Goal: Task Accomplishment & Management: Manage account settings

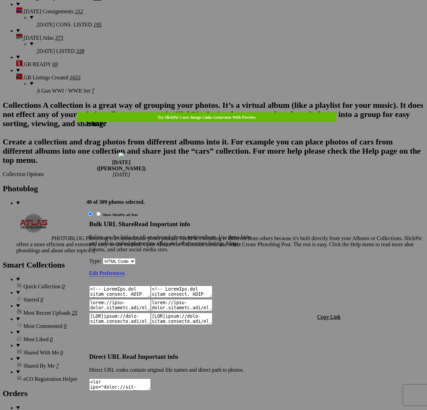
scroll to position [1583, 0]
click at [330, 314] on span "Copy Link" at bounding box center [328, 317] width 23 height 6
click at [222, 18] on div at bounding box center [213, 205] width 427 height 410
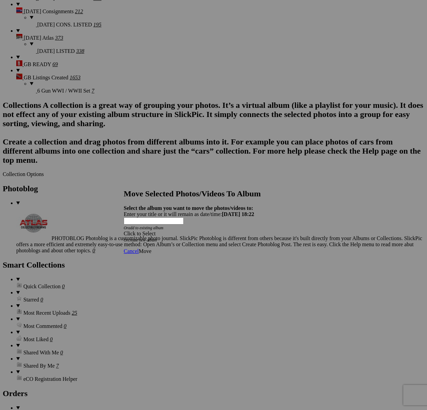
drag, startPoint x: 247, startPoint y: 207, endPoint x: 229, endPoint y: 216, distance: 19.6
click at [246, 231] on div "Click to Select" at bounding box center [214, 234] width 180 height 6
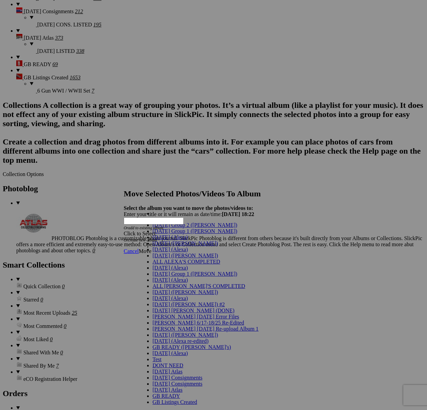
click at [163, 246] on link "[DATE] ([PERSON_NAME])" at bounding box center [185, 243] width 65 height 6
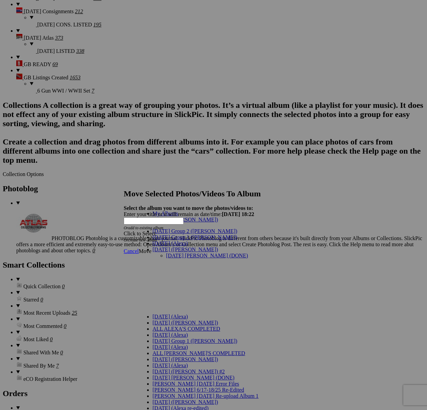
click at [166, 253] on link "[DATE] [PERSON_NAME] (DONE)" at bounding box center [207, 256] width 82 height 6
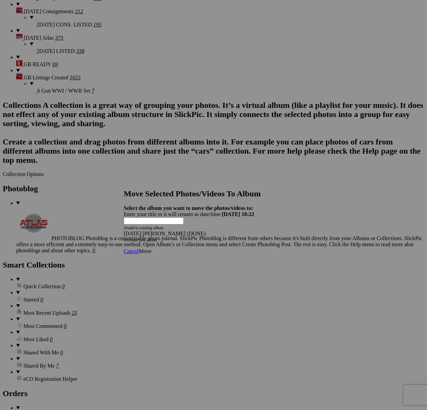
click at [151, 248] on span "Move" at bounding box center [145, 251] width 13 height 6
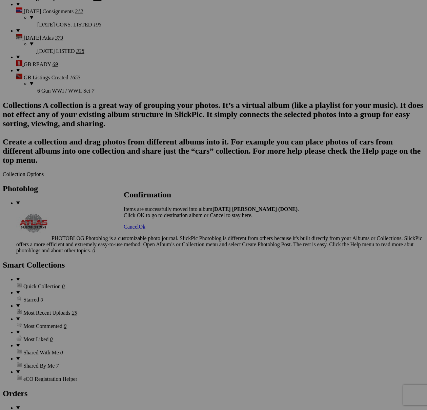
click at [139, 230] on span "Cancel" at bounding box center [131, 227] width 15 height 6
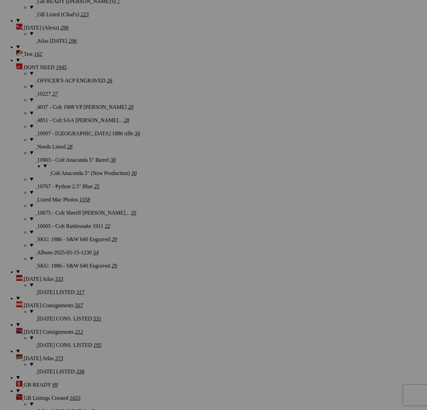
scroll to position [1443, 0]
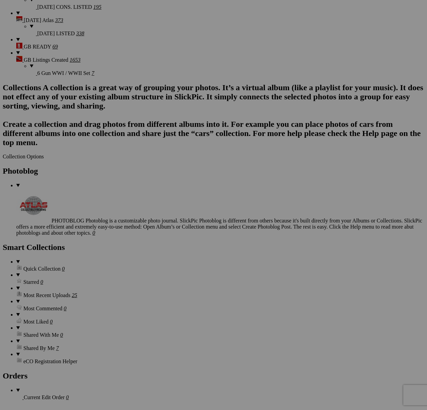
scroll to position [1600, 0]
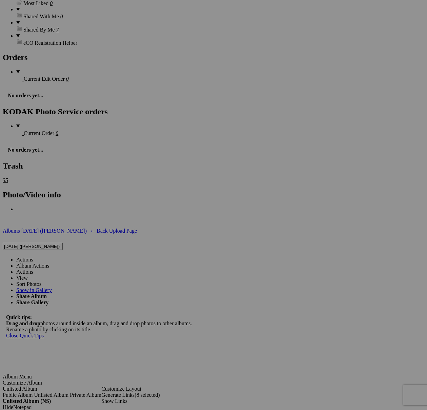
click at [33, 257] on link "Actions" at bounding box center [24, 260] width 17 height 6
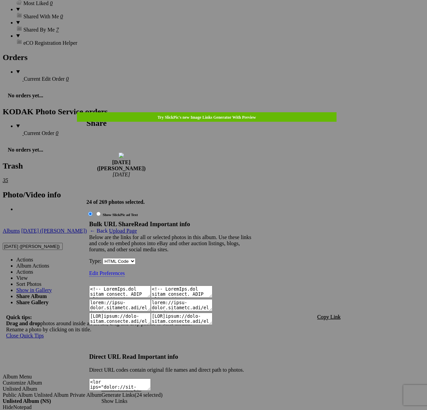
click at [333, 314] on span "Copy Link" at bounding box center [328, 317] width 23 height 6
click at [225, 17] on div at bounding box center [213, 205] width 427 height 410
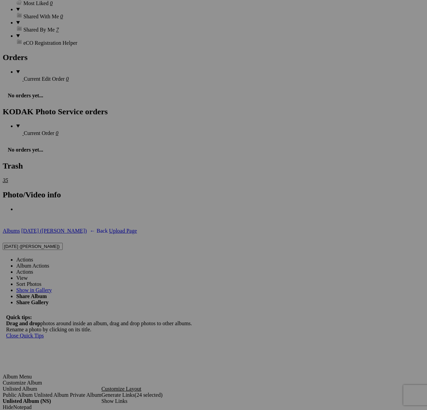
click at [33, 257] on link "Actions" at bounding box center [24, 260] width 17 height 6
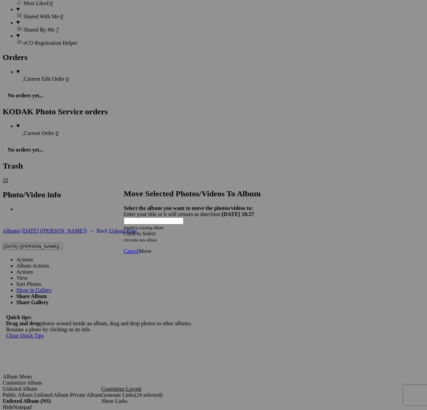
click at [249, 231] on div "Click to Select" at bounding box center [214, 234] width 180 height 6
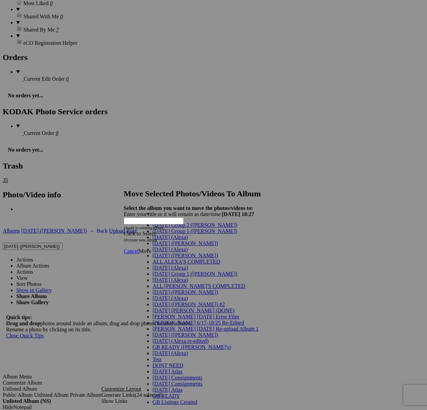
click at [160, 246] on span "[DATE] ([PERSON_NAME])" at bounding box center [185, 243] width 65 height 6
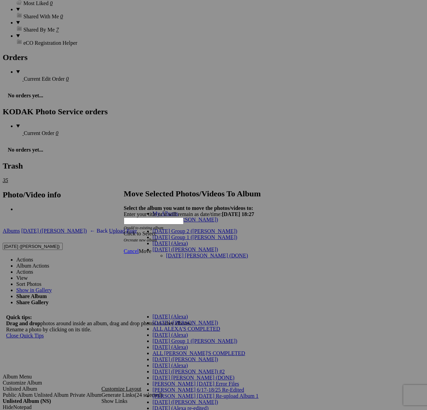
click at [169, 253] on link "[DATE] [PERSON_NAME] (DONE)" at bounding box center [207, 256] width 82 height 6
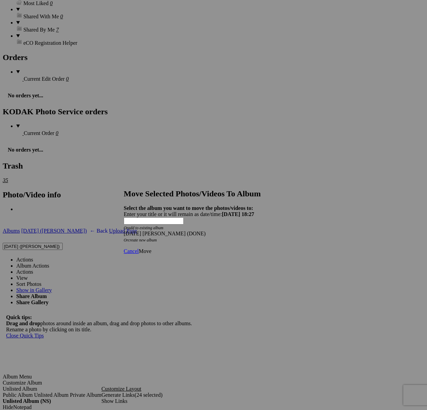
click at [151, 248] on span "Move" at bounding box center [145, 251] width 13 height 6
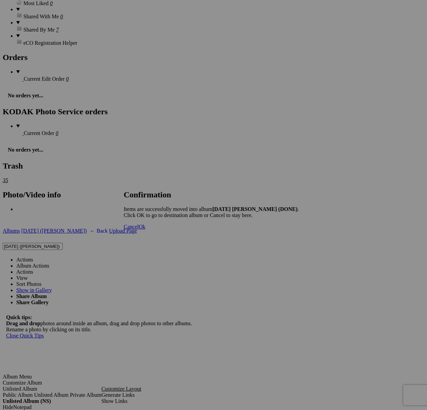
click at [139, 230] on span "Cancel" at bounding box center [131, 227] width 15 height 6
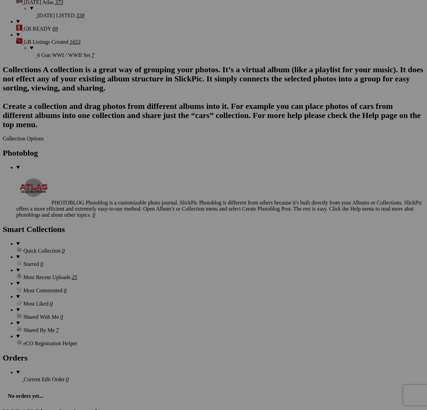
scroll to position [1561, 0]
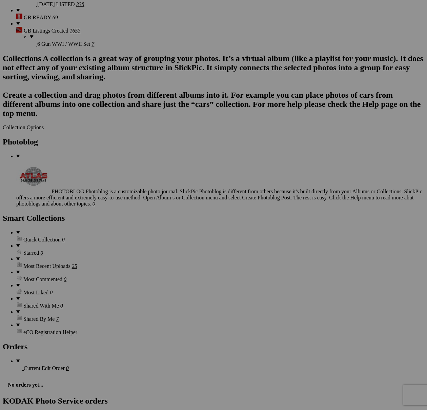
scroll to position [1630, 0]
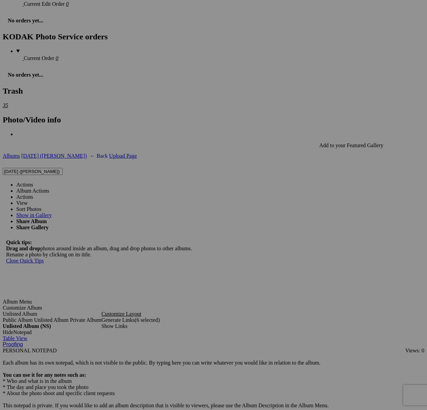
scroll to position [1999, 0]
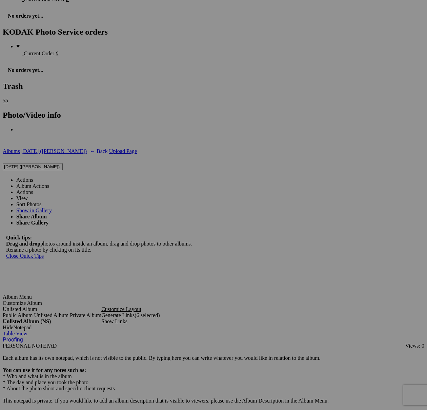
click at [33, 177] on link "Actions" at bounding box center [24, 180] width 17 height 6
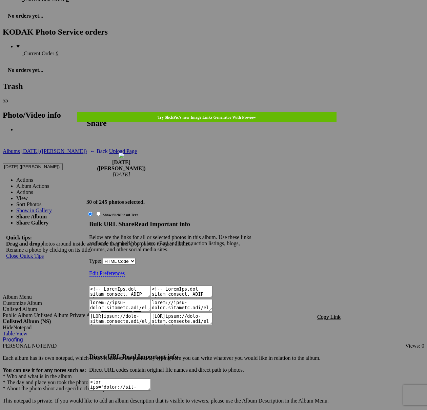
click at [333, 314] on span "Copy Link" at bounding box center [328, 317] width 23 height 6
click at [222, 18] on div at bounding box center [213, 205] width 427 height 410
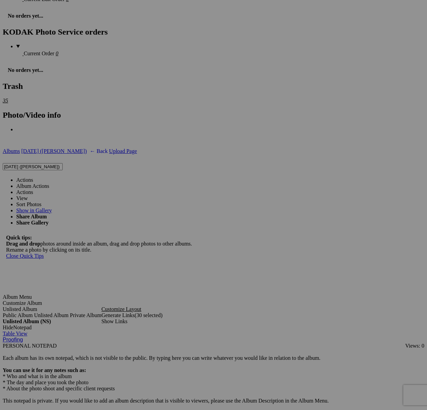
click at [33, 177] on link "Actions" at bounding box center [24, 180] width 17 height 6
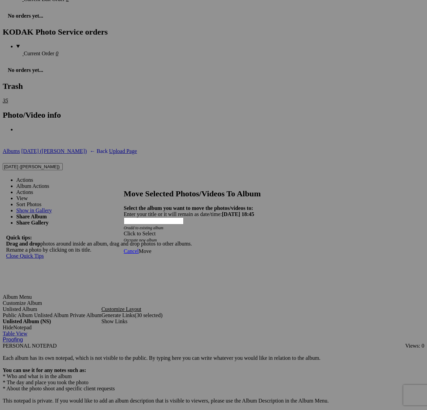
drag, startPoint x: 252, startPoint y: 211, endPoint x: 233, endPoint y: 217, distance: 20.3
click at [252, 231] on div "Click to Select" at bounding box center [214, 234] width 180 height 6
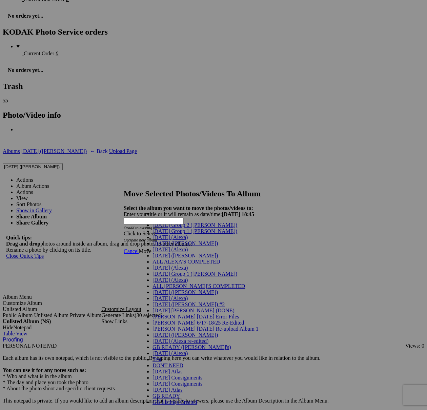
click at [168, 246] on span "[DATE] ([PERSON_NAME])" at bounding box center [185, 243] width 65 height 6
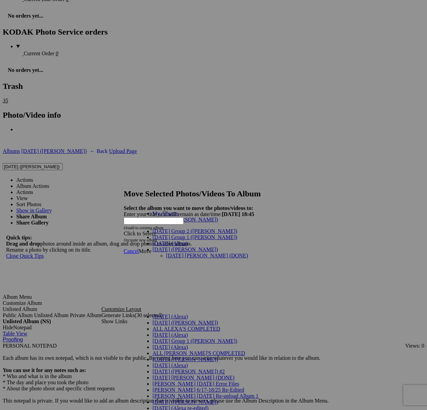
click at [172, 253] on link "[DATE] [PERSON_NAME] (DONE)" at bounding box center [207, 256] width 82 height 6
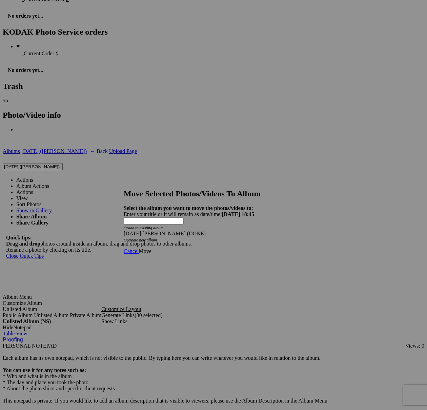
drag, startPoint x: 295, startPoint y: 237, endPoint x: 281, endPoint y: 236, distance: 14.6
click at [151, 248] on span "Move" at bounding box center [145, 251] width 13 height 6
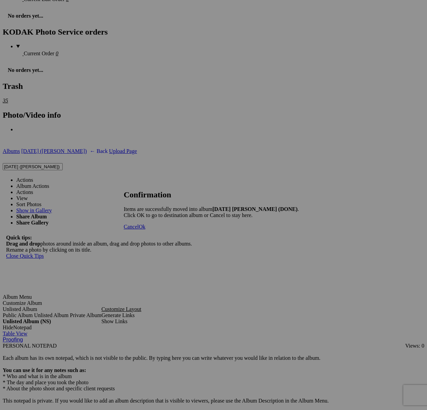
click at [139, 230] on span "Cancel" at bounding box center [131, 227] width 15 height 6
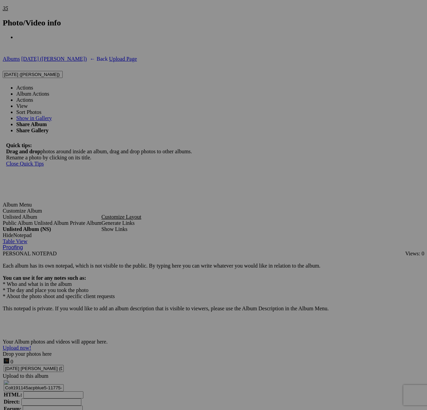
scroll to position [2092, 0]
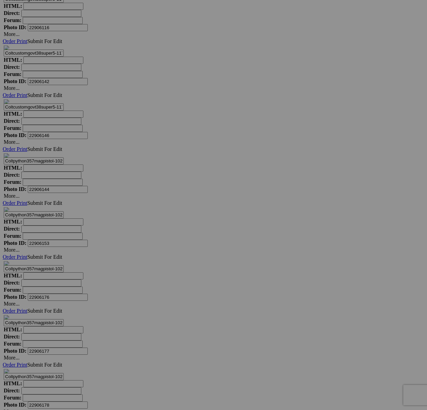
scroll to position [2538, 0]
